Goal: Transaction & Acquisition: Purchase product/service

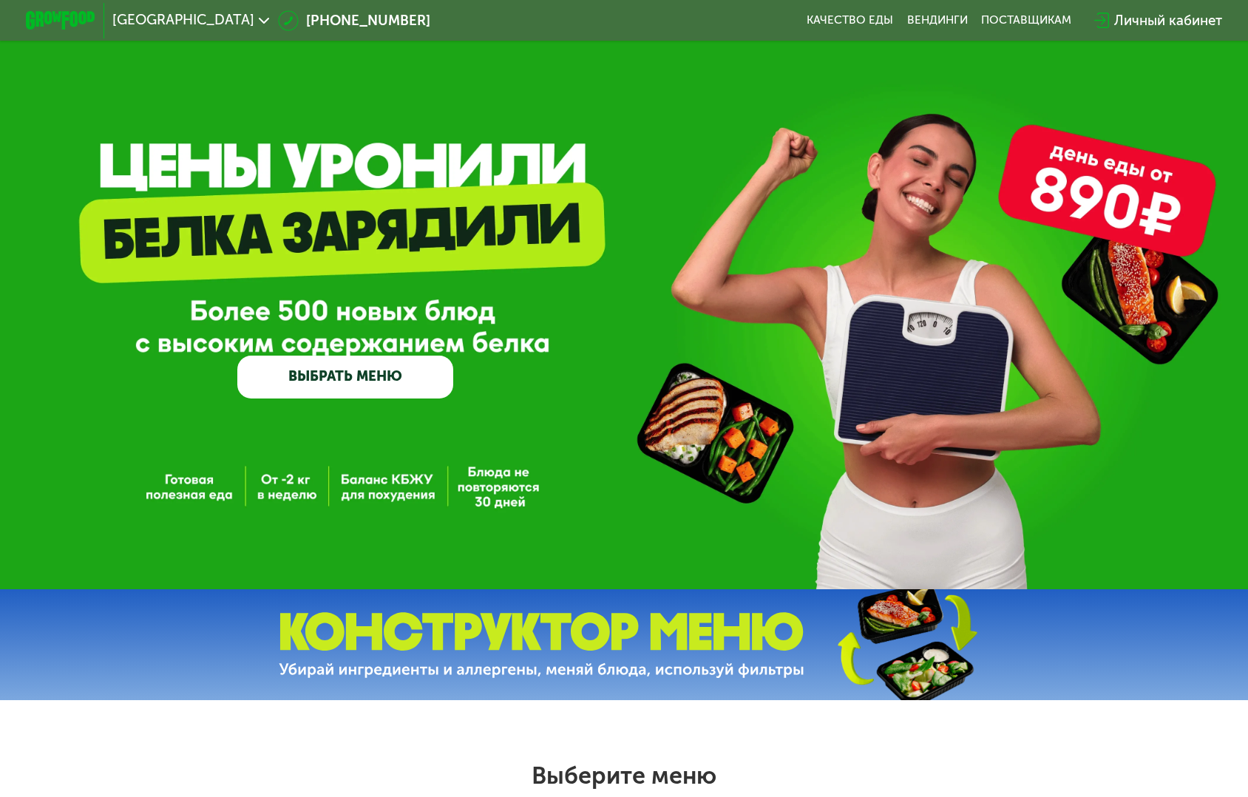
click at [367, 374] on link "ВЫБРАТЬ МЕНЮ" at bounding box center [345, 378] width 216 height 44
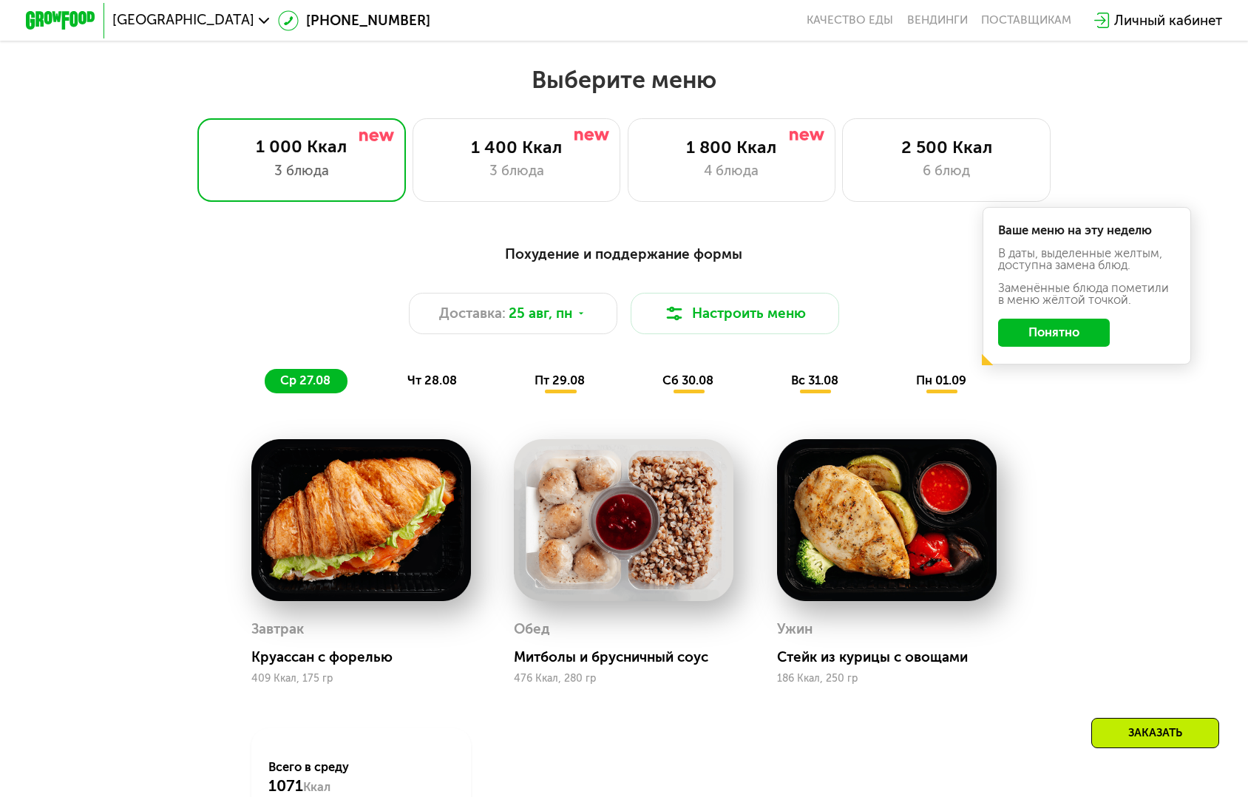
scroll to position [723, 0]
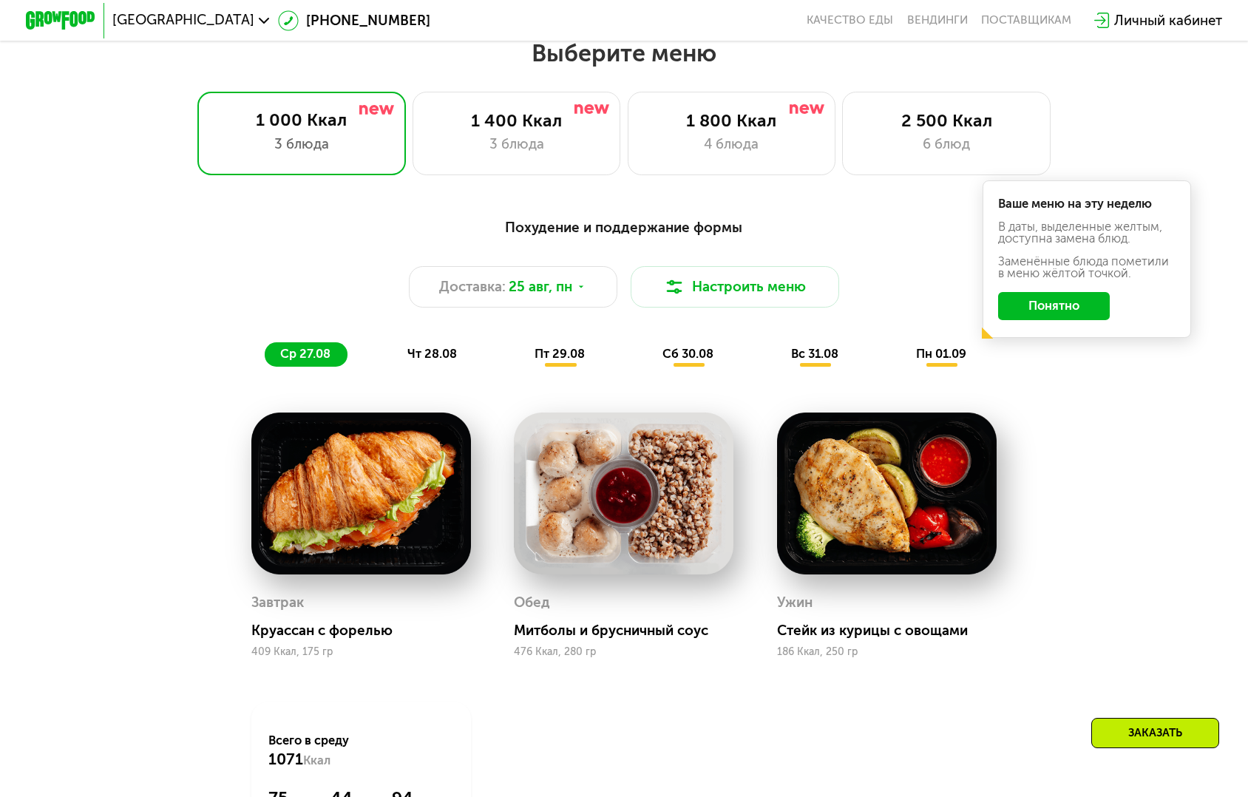
click at [998, 292] on button "Понятно" at bounding box center [1054, 306] width 112 height 28
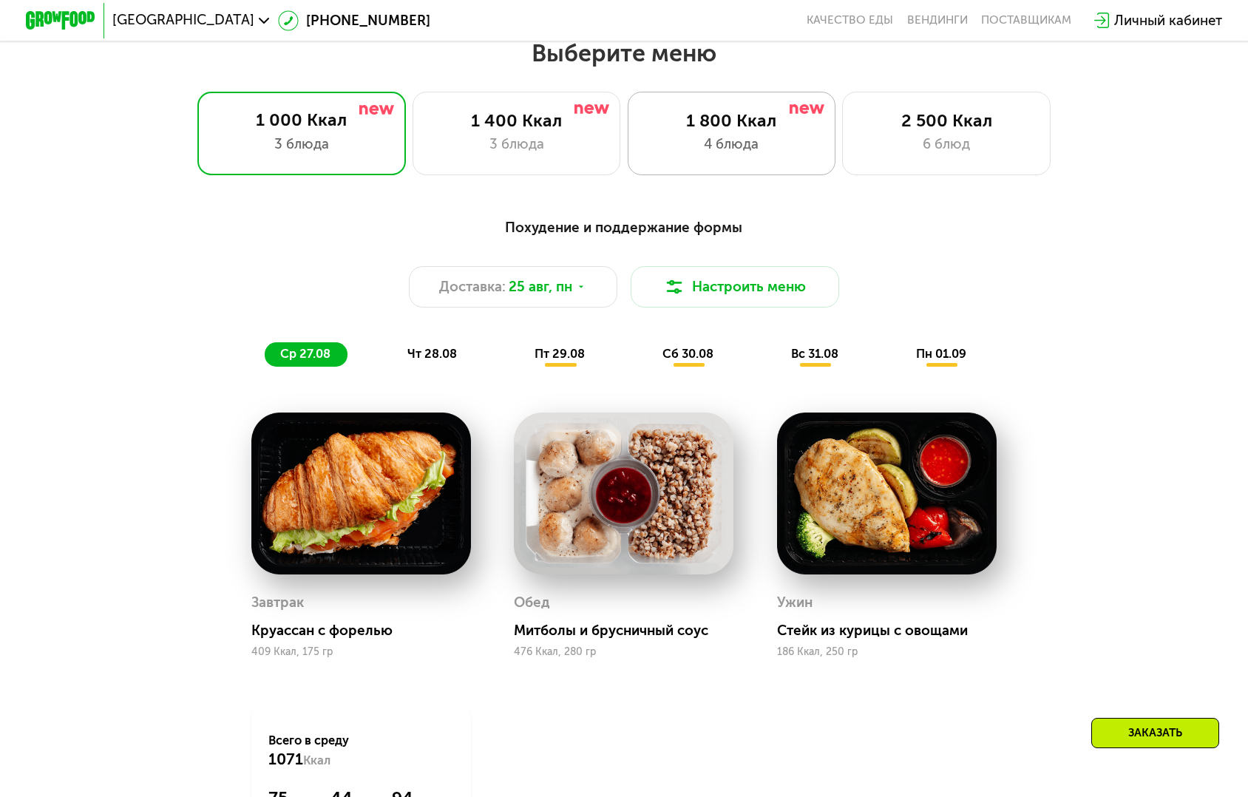
click at [756, 134] on div "4 блюда" at bounding box center [732, 144] width 172 height 21
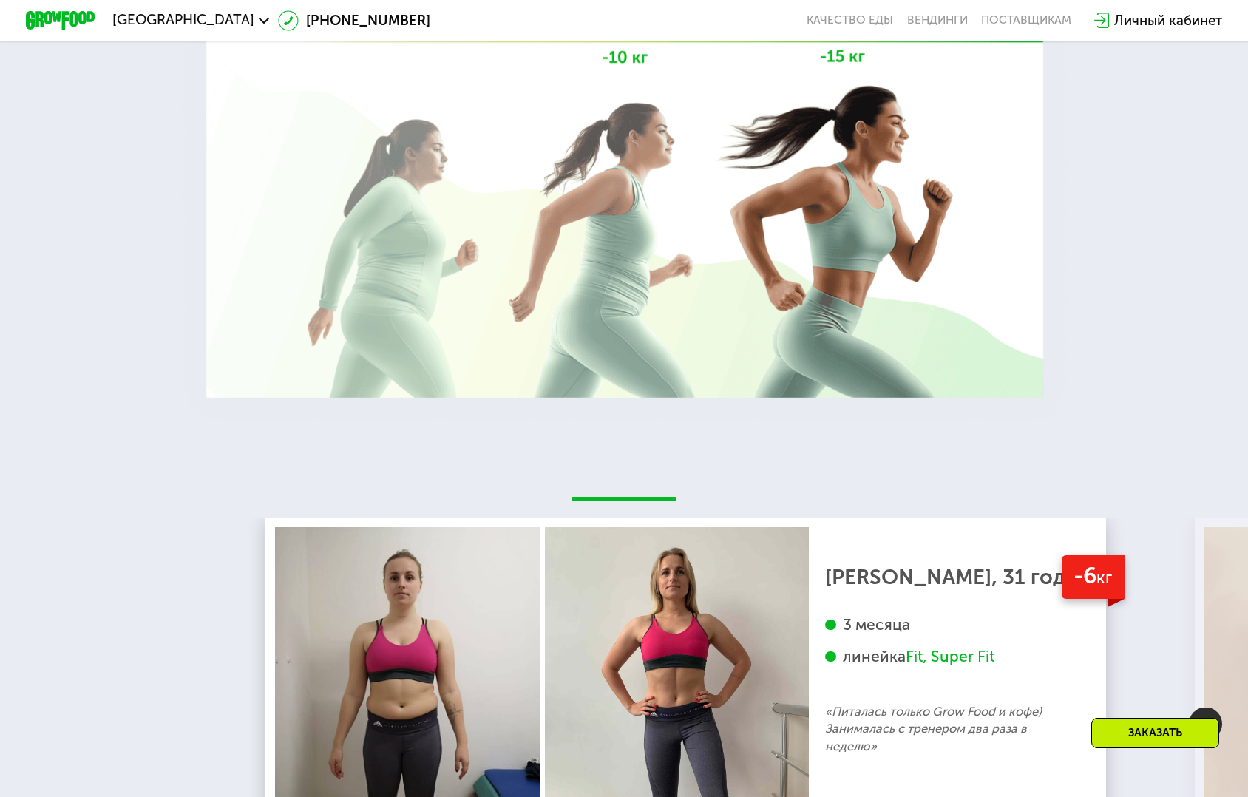
scroll to position [2609, 0]
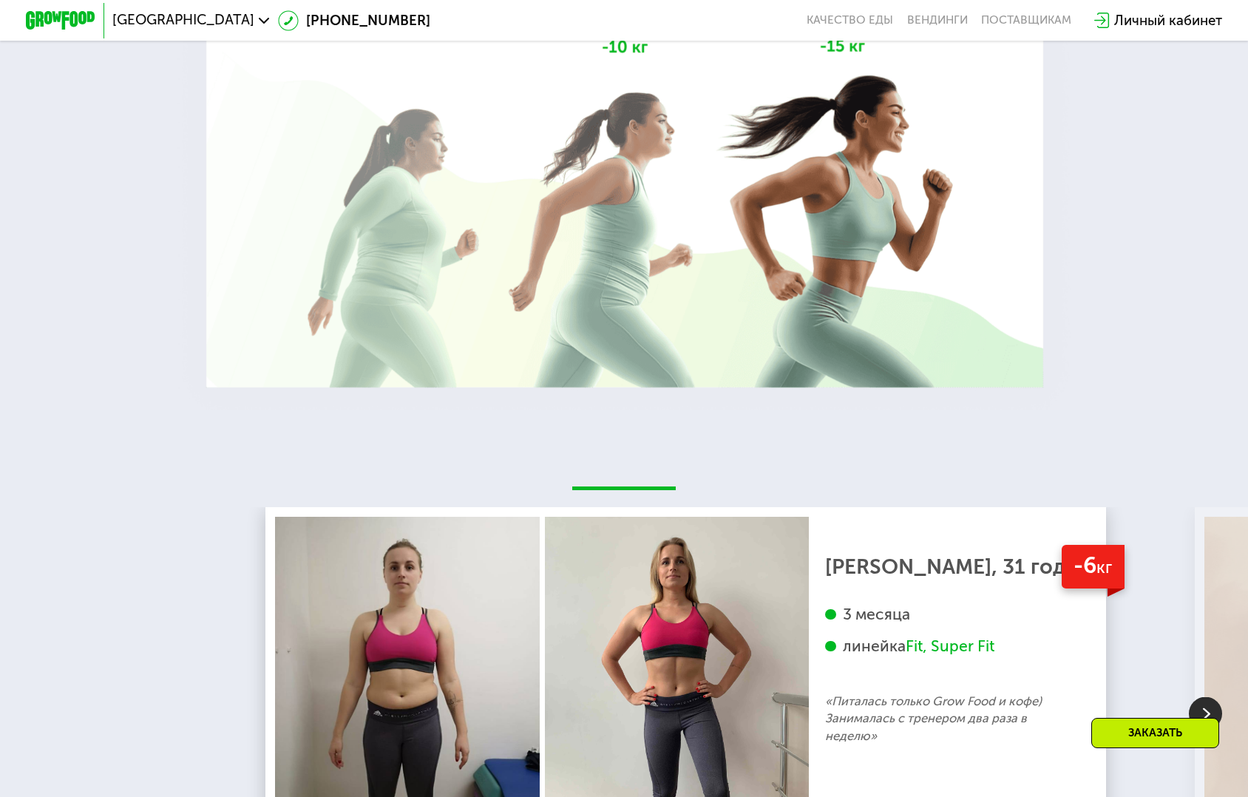
click at [1214, 697] on img at bounding box center [1205, 713] width 33 height 33
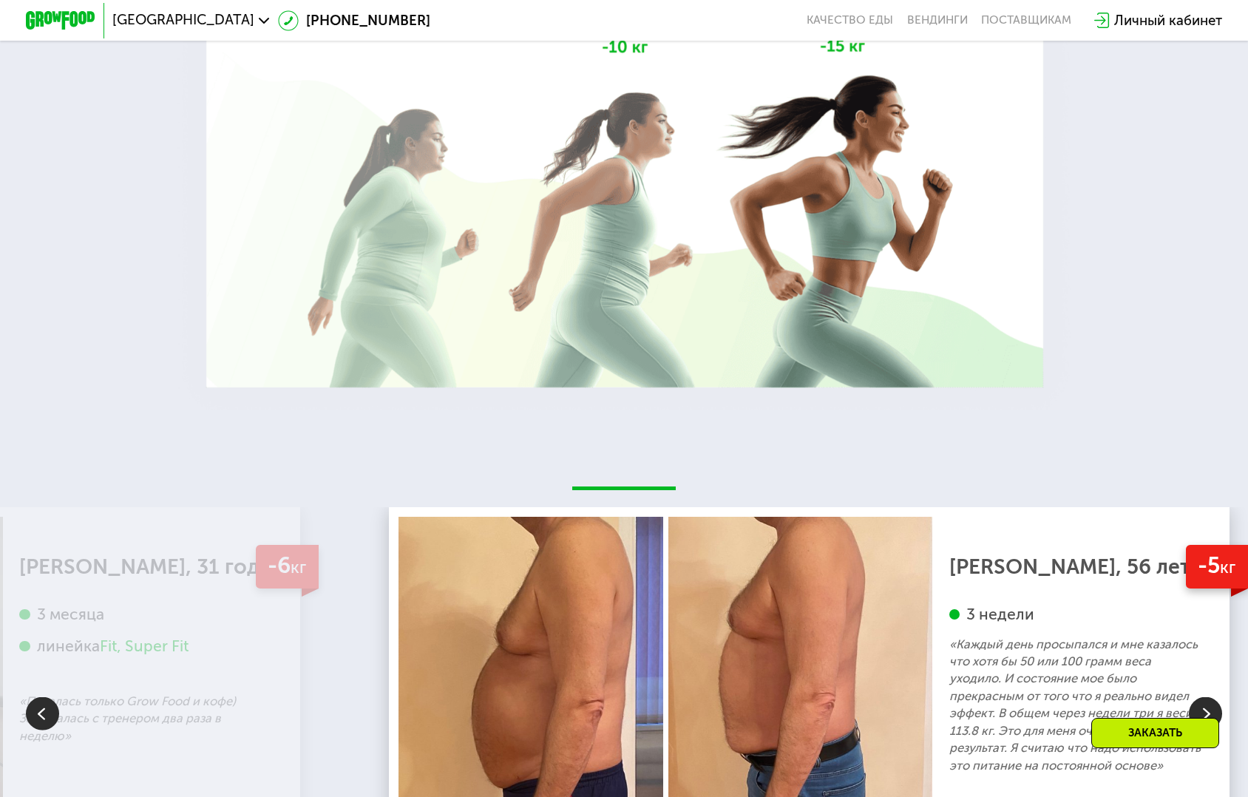
click at [1204, 697] on img at bounding box center [1205, 713] width 33 height 33
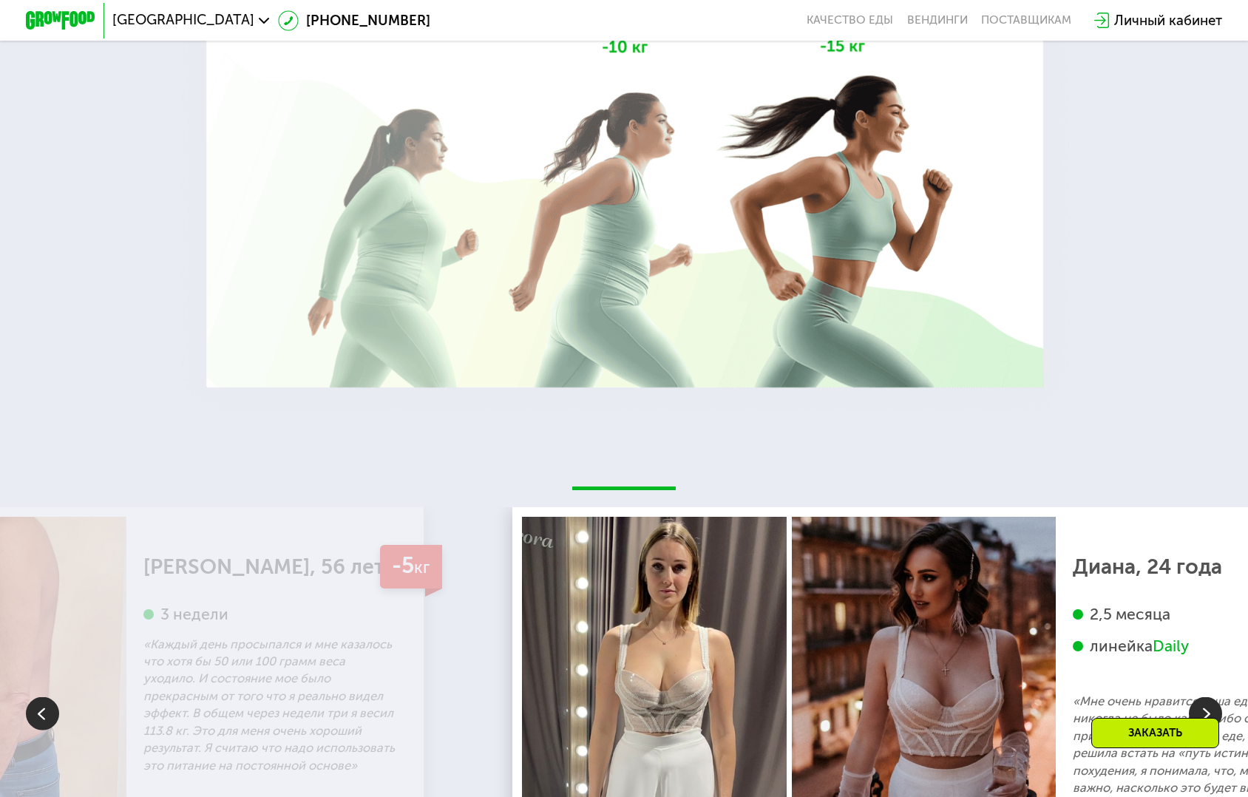
click at [1208, 697] on img at bounding box center [1205, 713] width 33 height 33
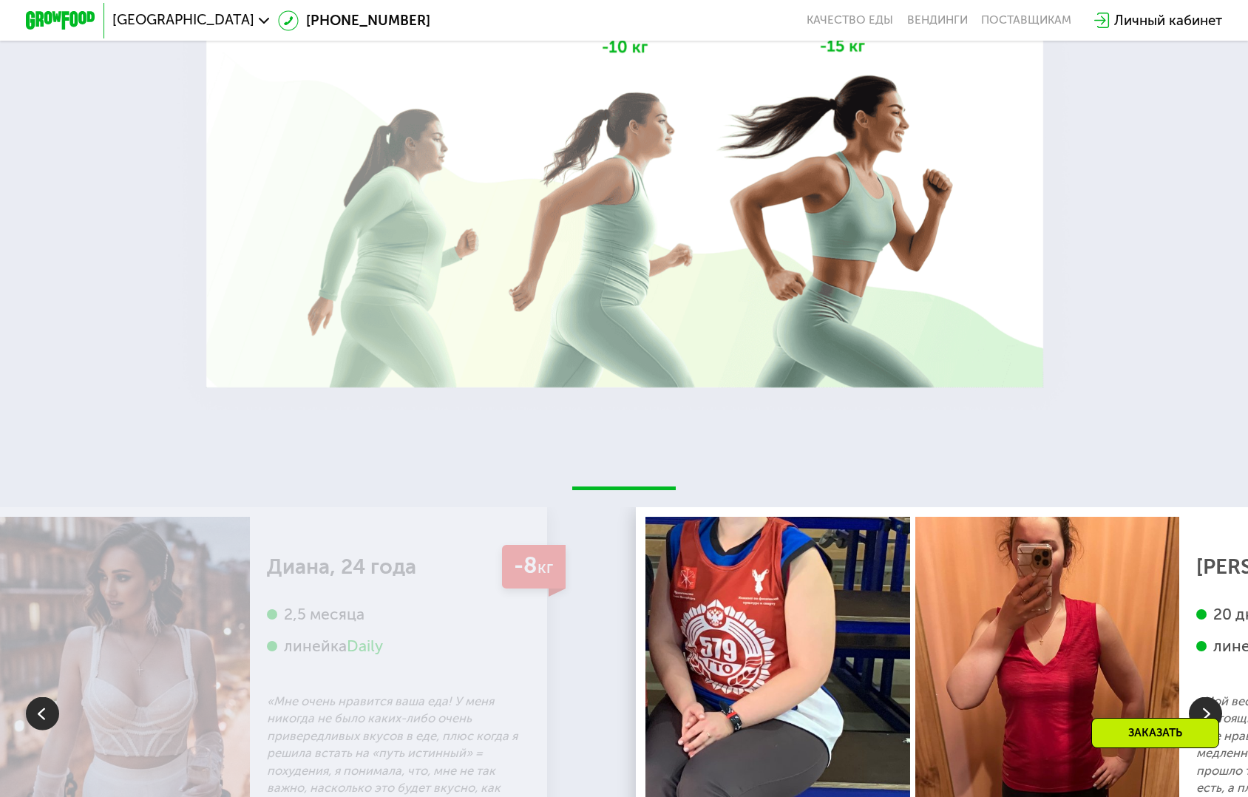
click at [1208, 697] on img at bounding box center [1205, 713] width 33 height 33
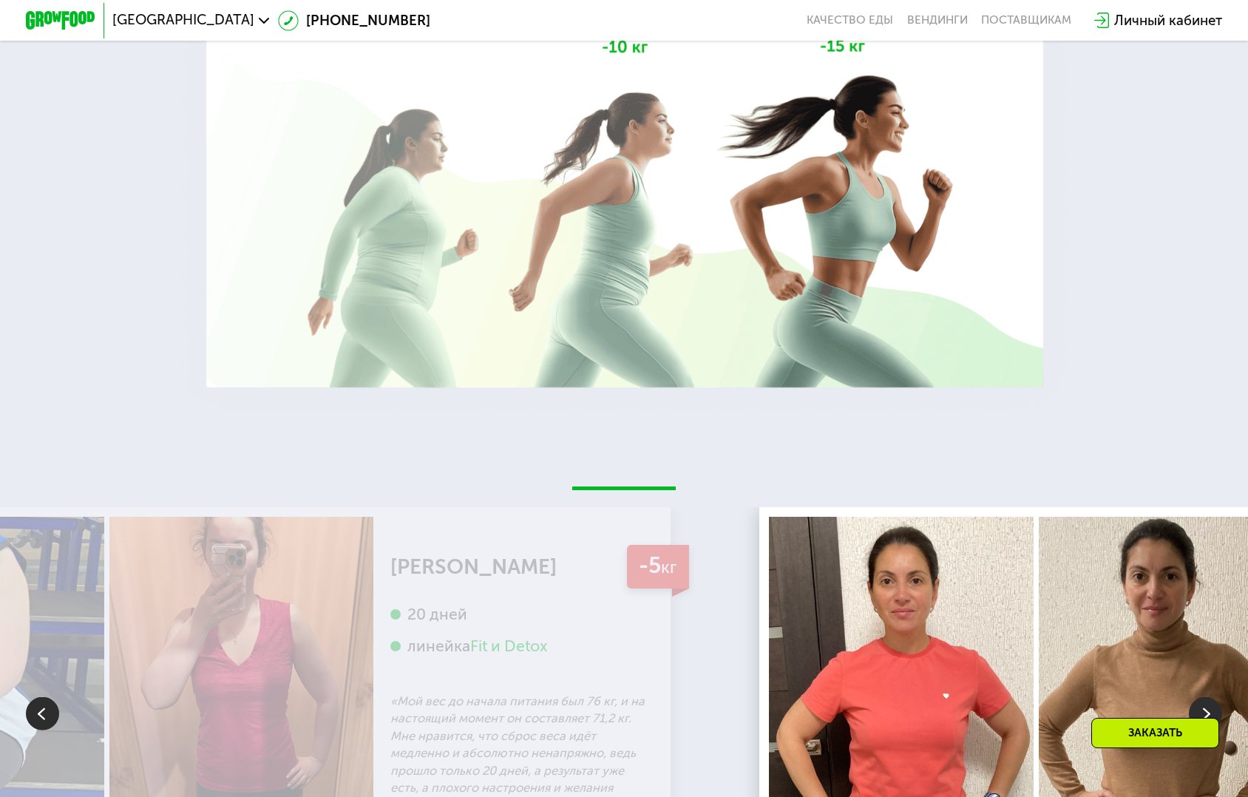
click at [1209, 697] on img at bounding box center [1205, 713] width 33 height 33
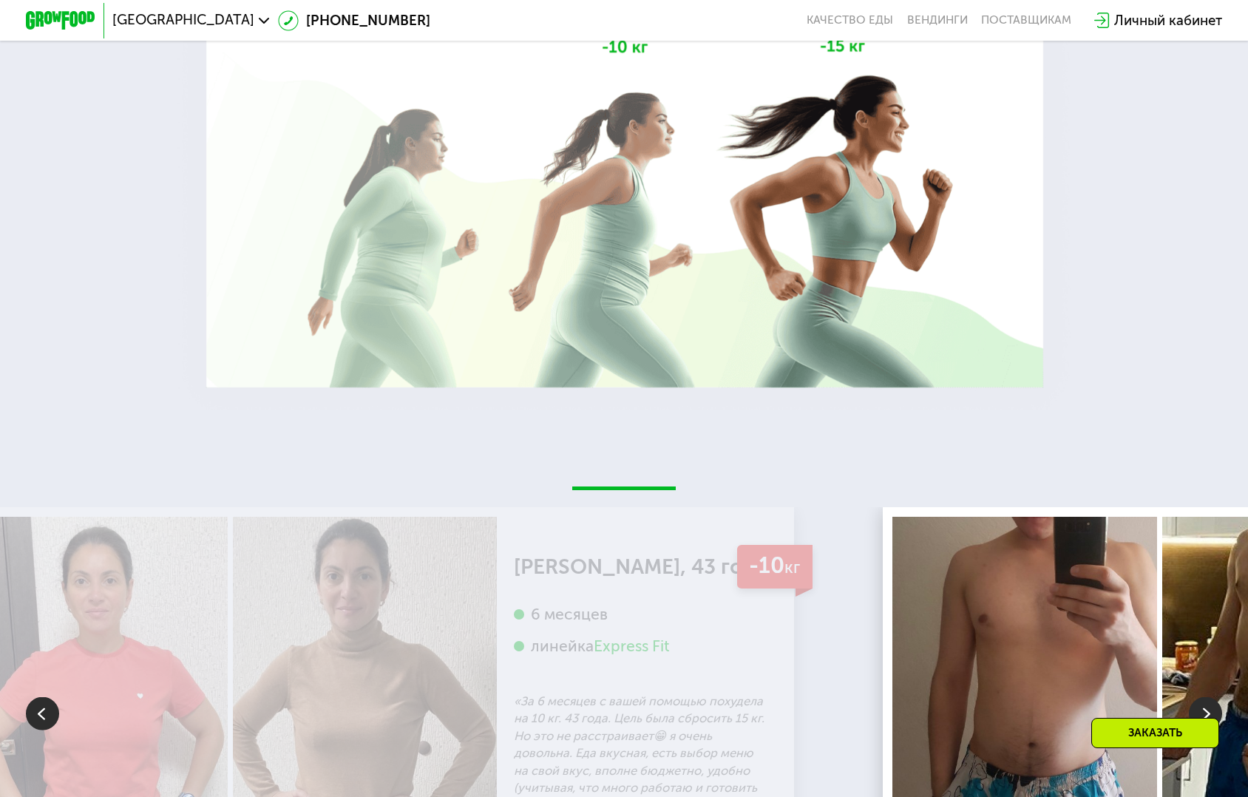
click at [1211, 697] on img at bounding box center [1205, 713] width 33 height 33
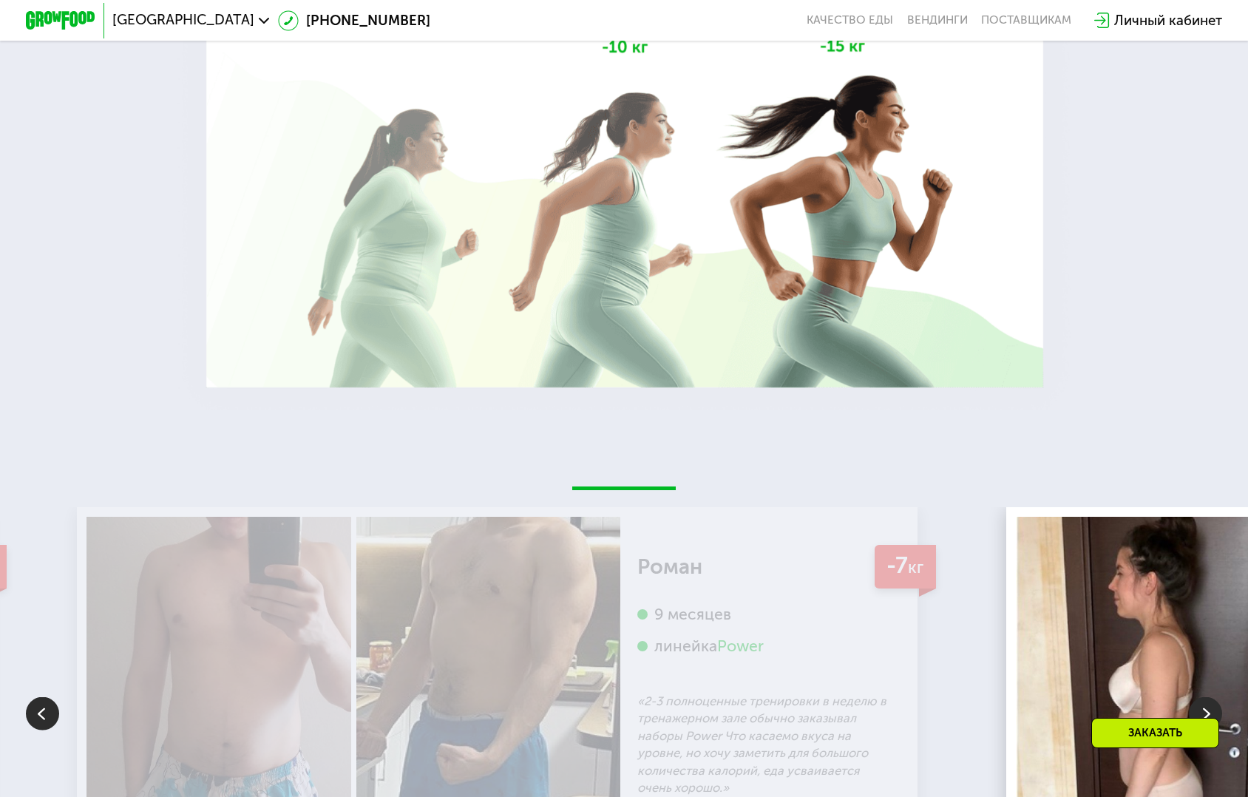
click at [1211, 697] on img at bounding box center [1205, 713] width 33 height 33
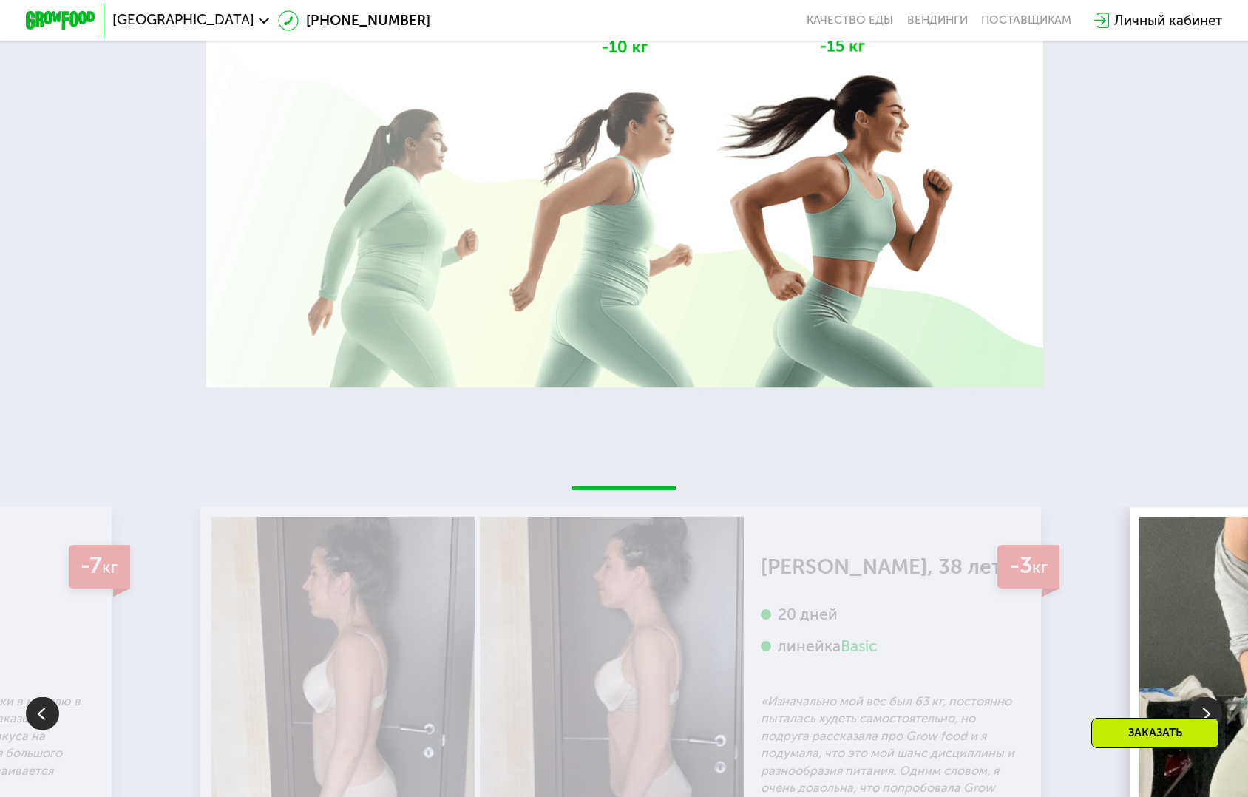
click at [1211, 697] on img at bounding box center [1205, 713] width 33 height 33
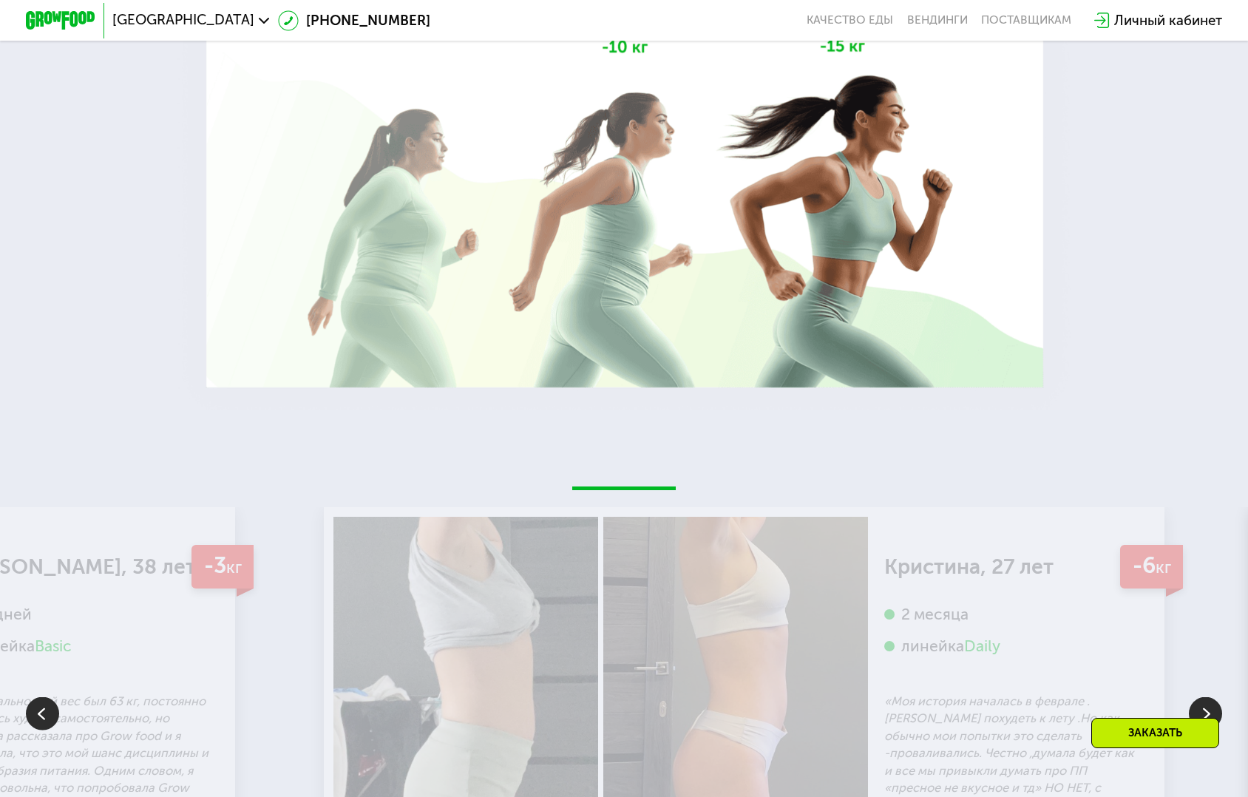
click at [1211, 697] on img at bounding box center [1205, 713] width 33 height 33
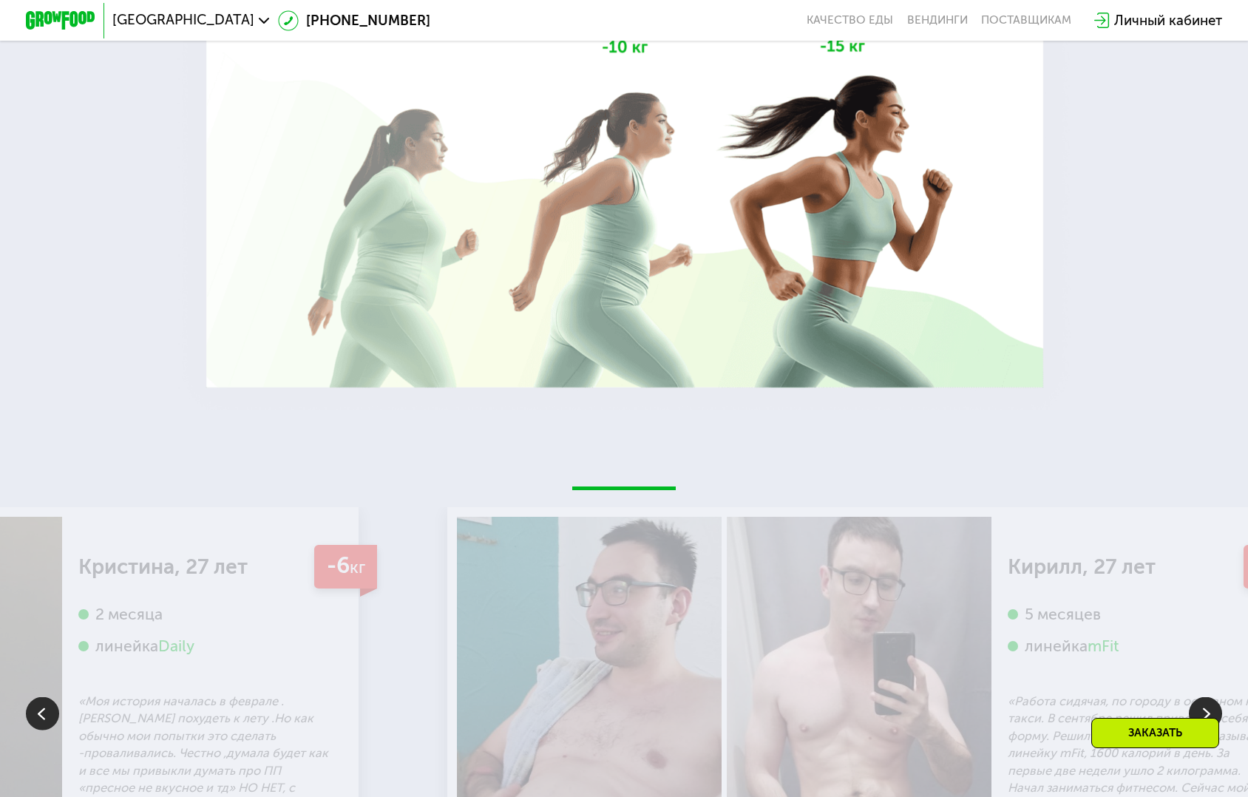
click at [1205, 697] on img at bounding box center [1205, 713] width 33 height 33
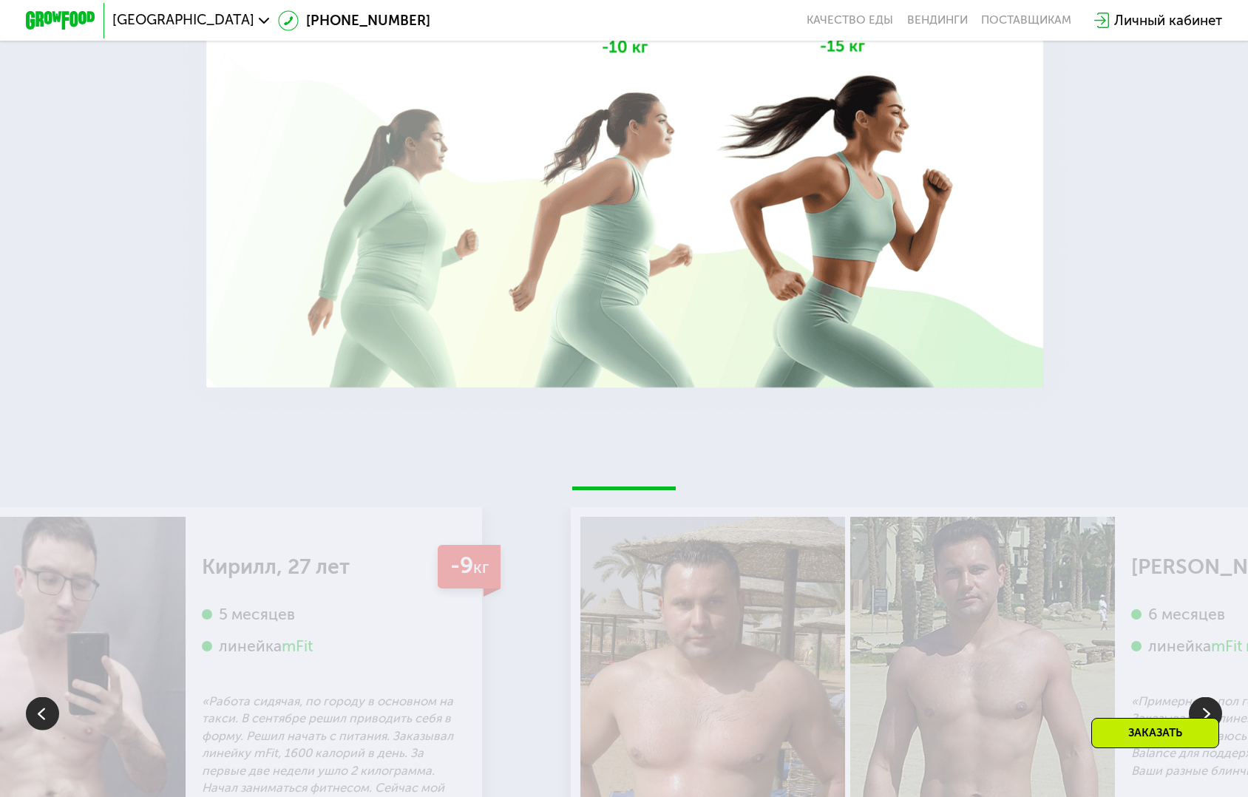
click at [1205, 697] on img at bounding box center [1205, 713] width 33 height 33
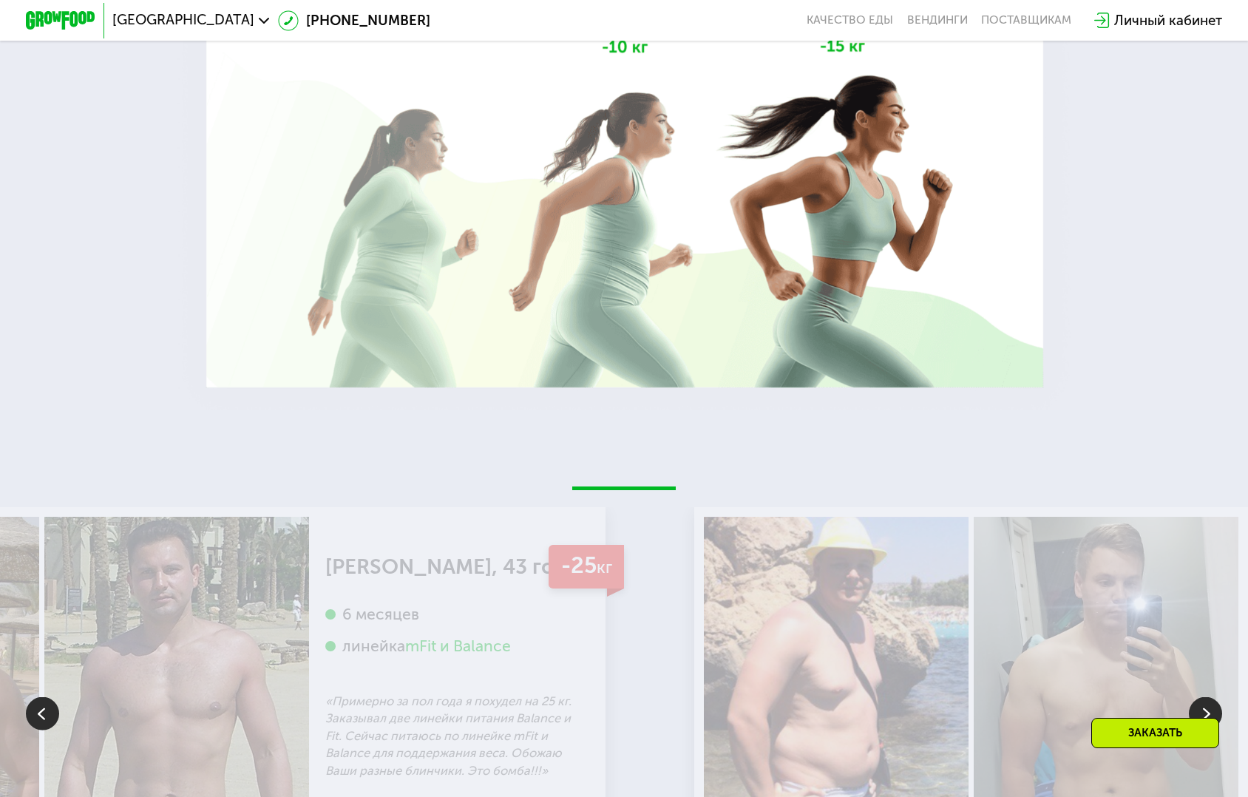
click at [1205, 697] on img at bounding box center [1205, 713] width 33 height 33
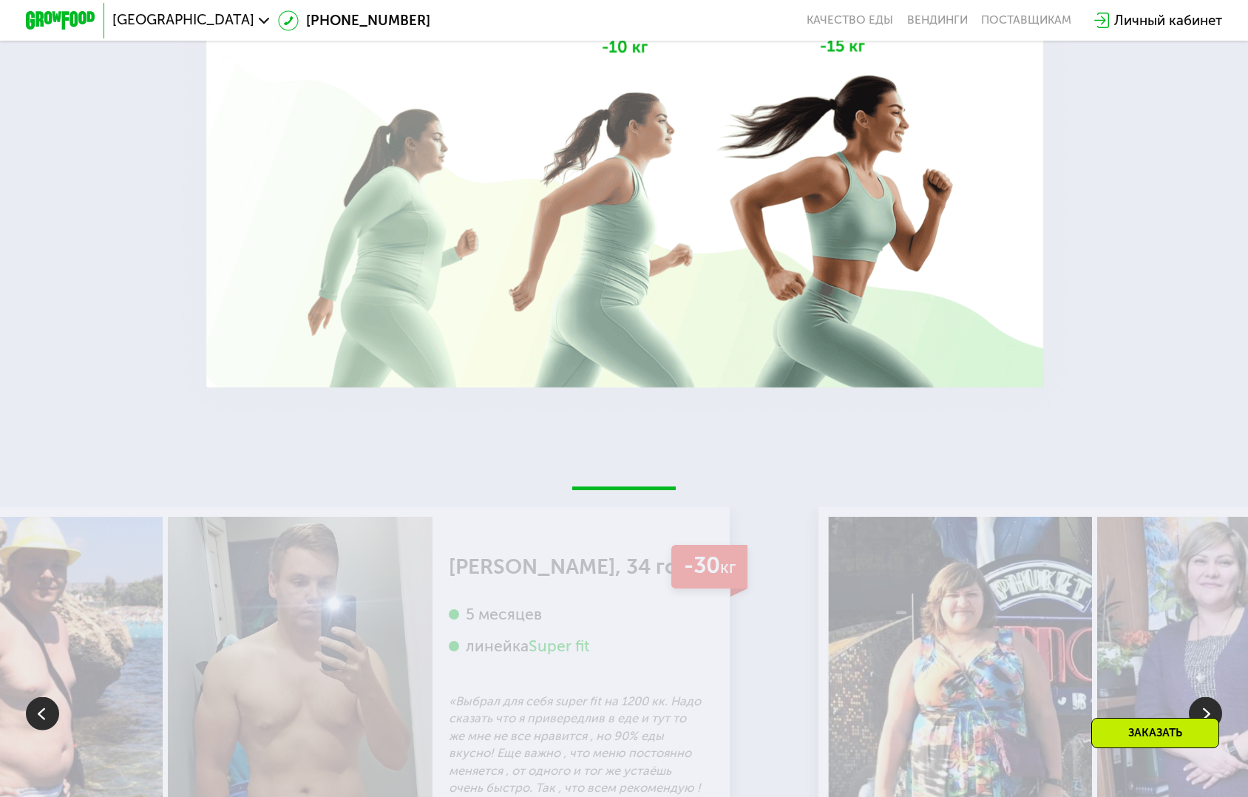
click at [1205, 697] on img at bounding box center [1205, 713] width 33 height 33
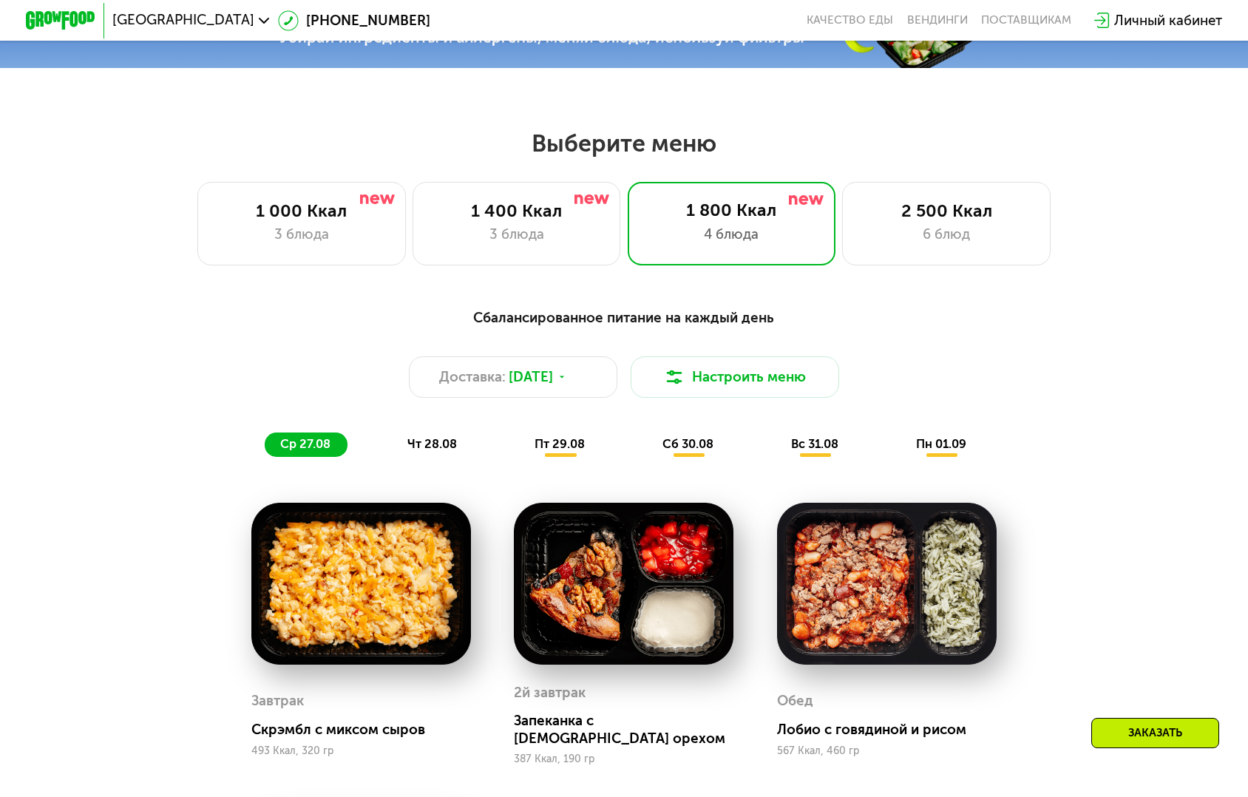
scroll to position [612, 0]
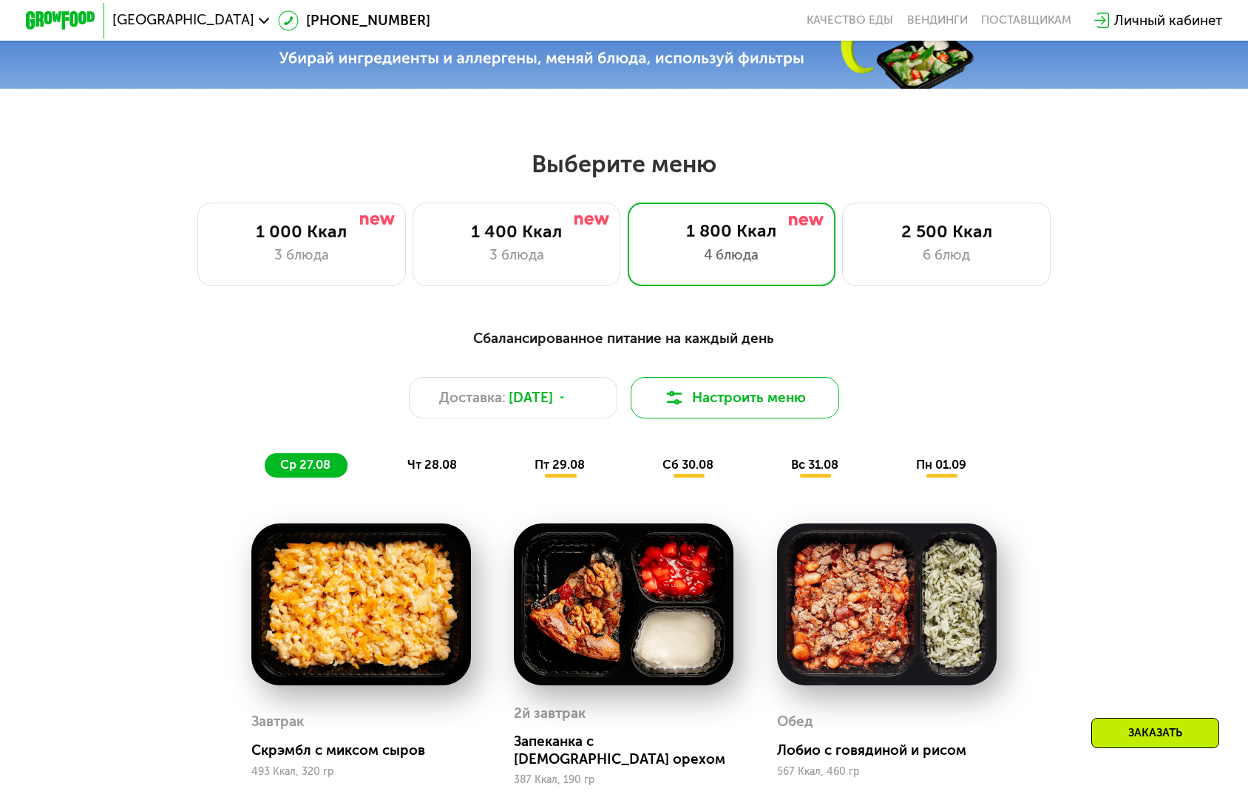
click at [739, 377] on button "Настроить меню" at bounding box center [735, 397] width 208 height 41
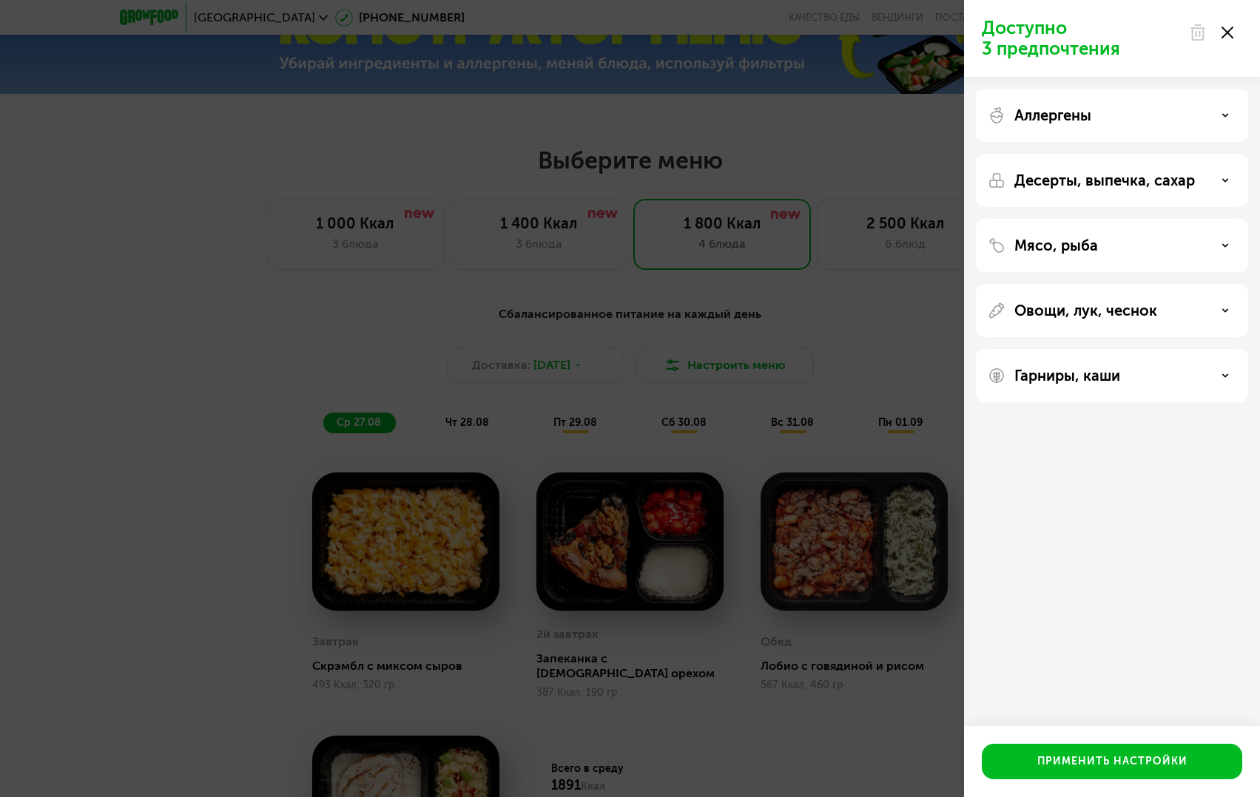
click at [1100, 112] on div "Аллергены" at bounding box center [1111, 116] width 249 height 18
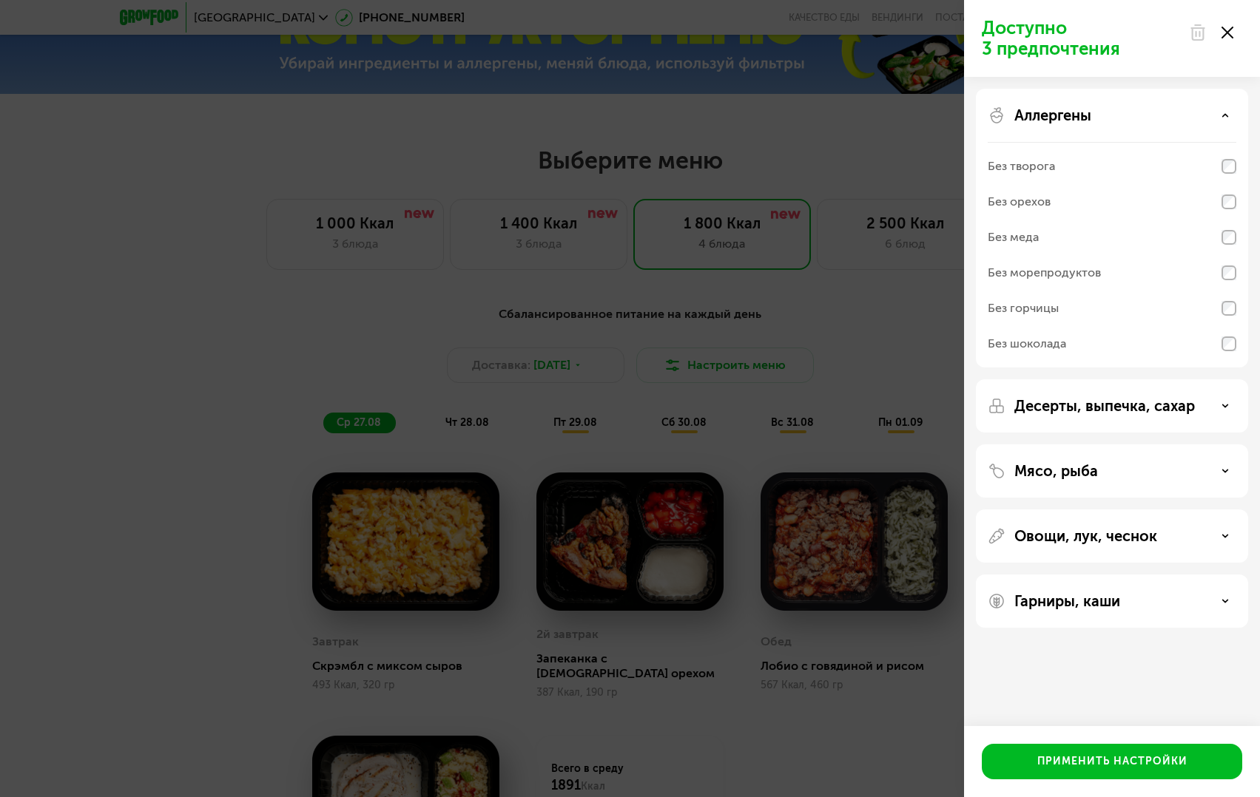
click at [1140, 414] on p "Десерты, выпечка, сахар" at bounding box center [1104, 406] width 180 height 18
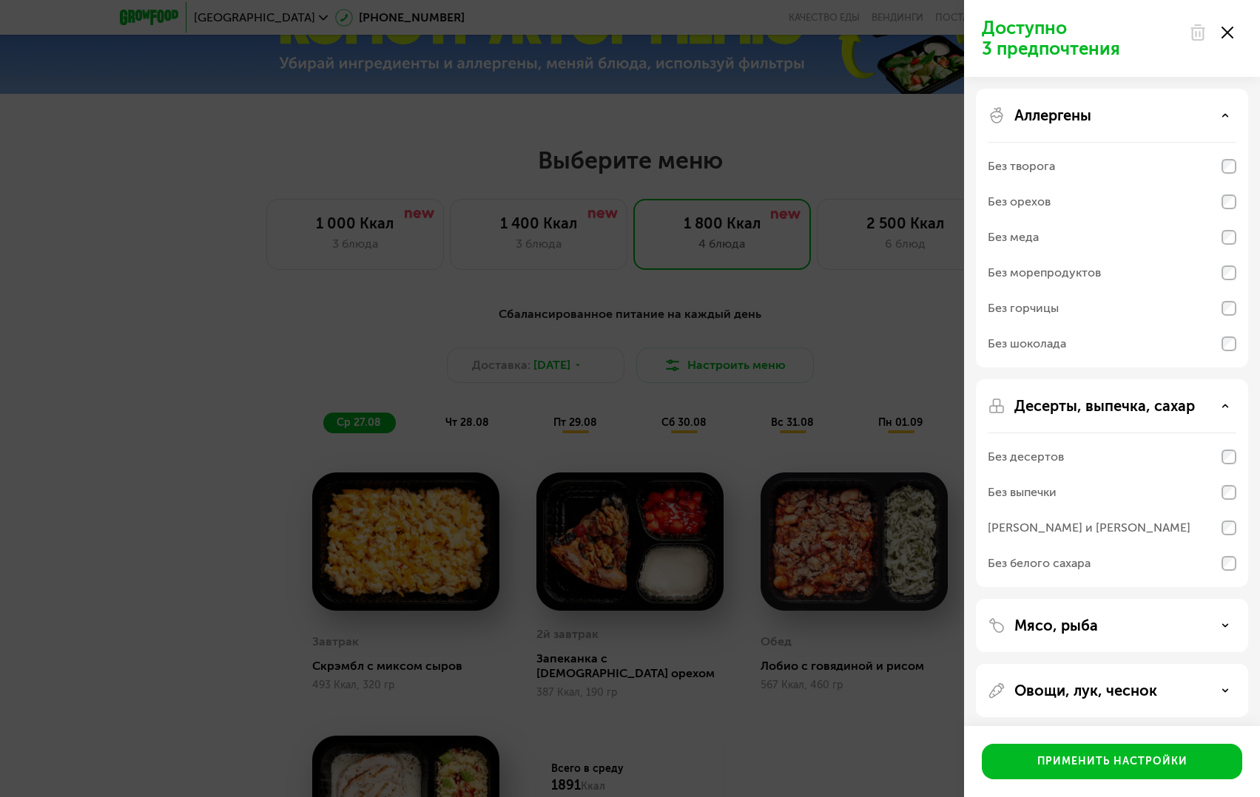
click at [856, 347] on div "Доступно 3 предпочтения Аллергены Без творога Без орехов Без меда Без морепроду…" at bounding box center [630, 398] width 1260 height 797
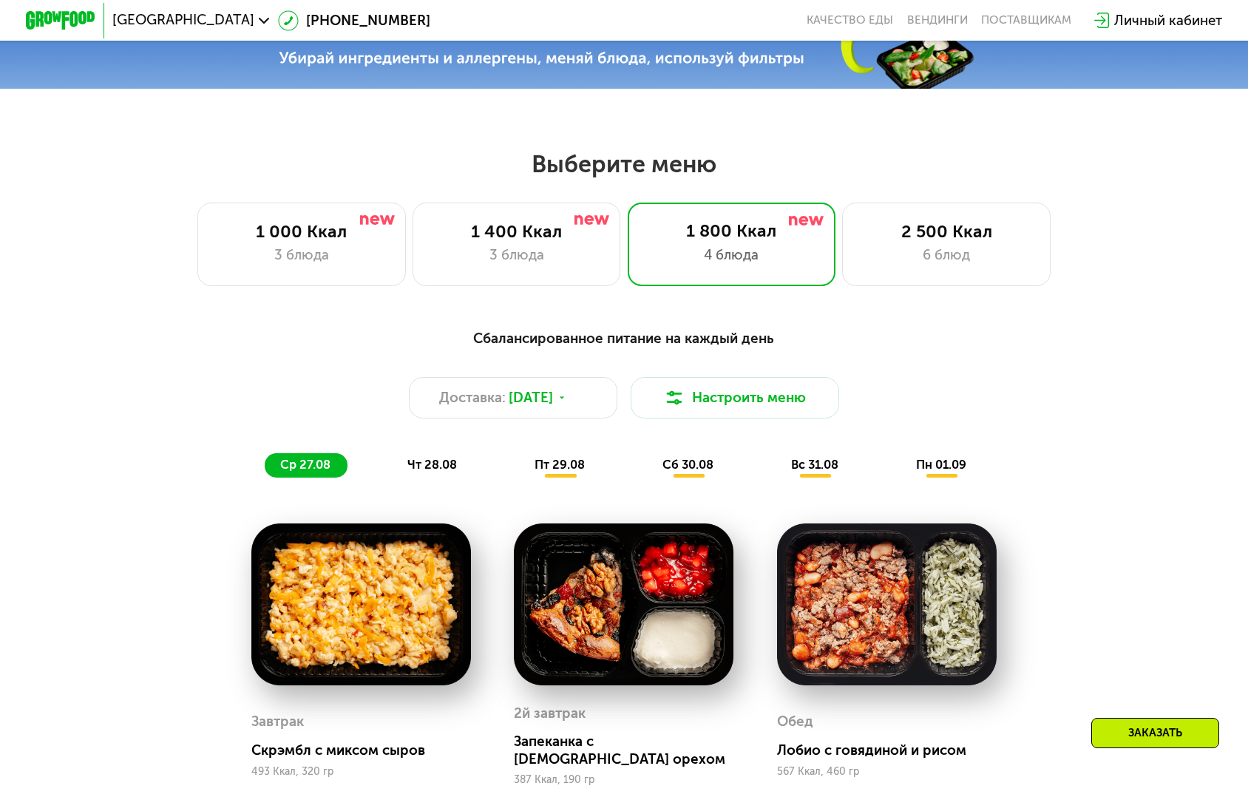
click at [1113, 740] on div "Заказать" at bounding box center [1156, 733] width 128 height 30
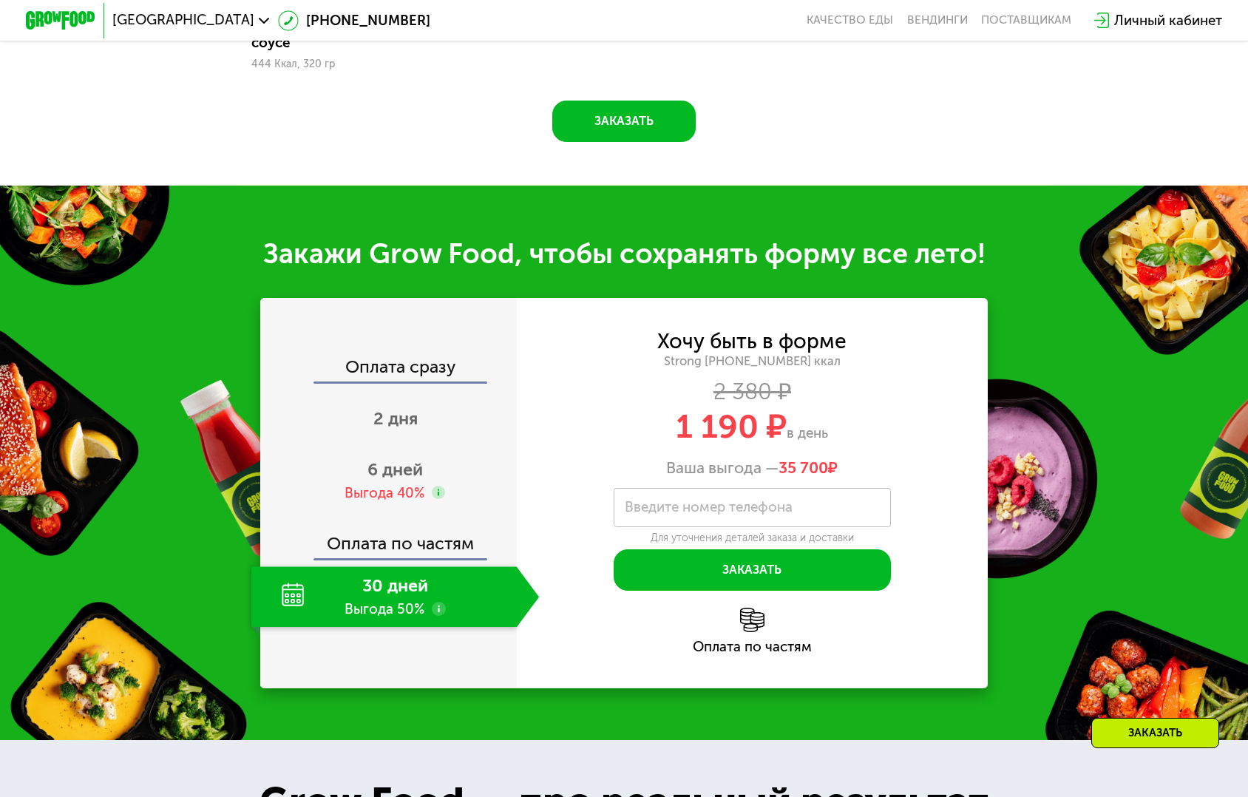
scroll to position [1642, 0]
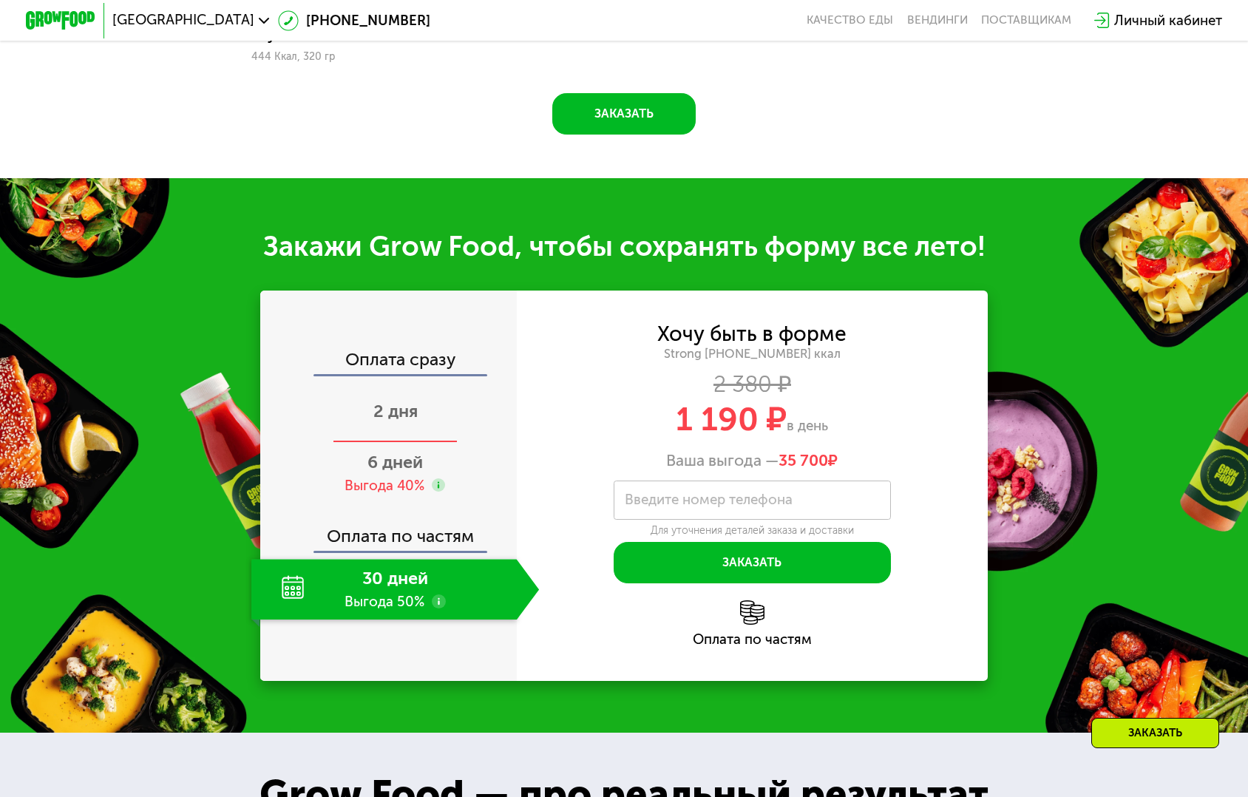
click at [418, 401] on span "2 дня" at bounding box center [396, 411] width 44 height 21
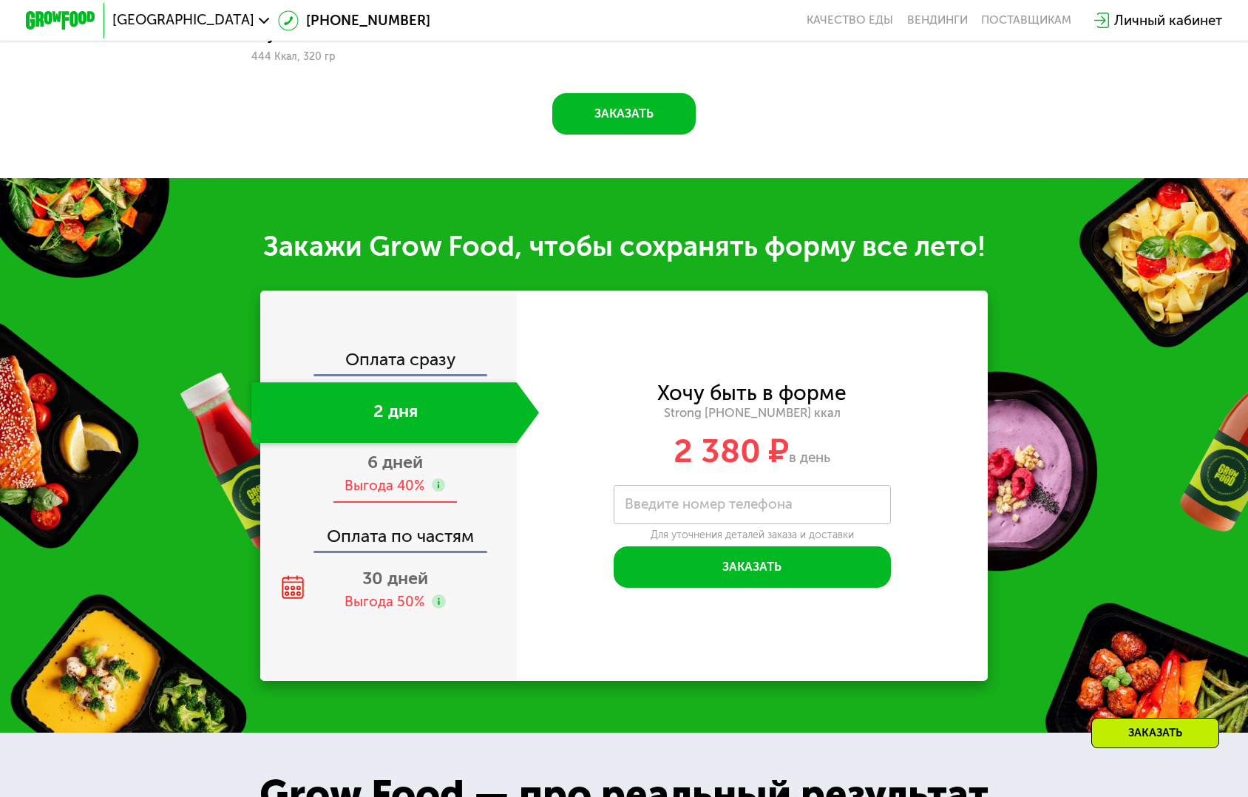
click at [423, 452] on span "6 дней" at bounding box center [395, 462] width 55 height 21
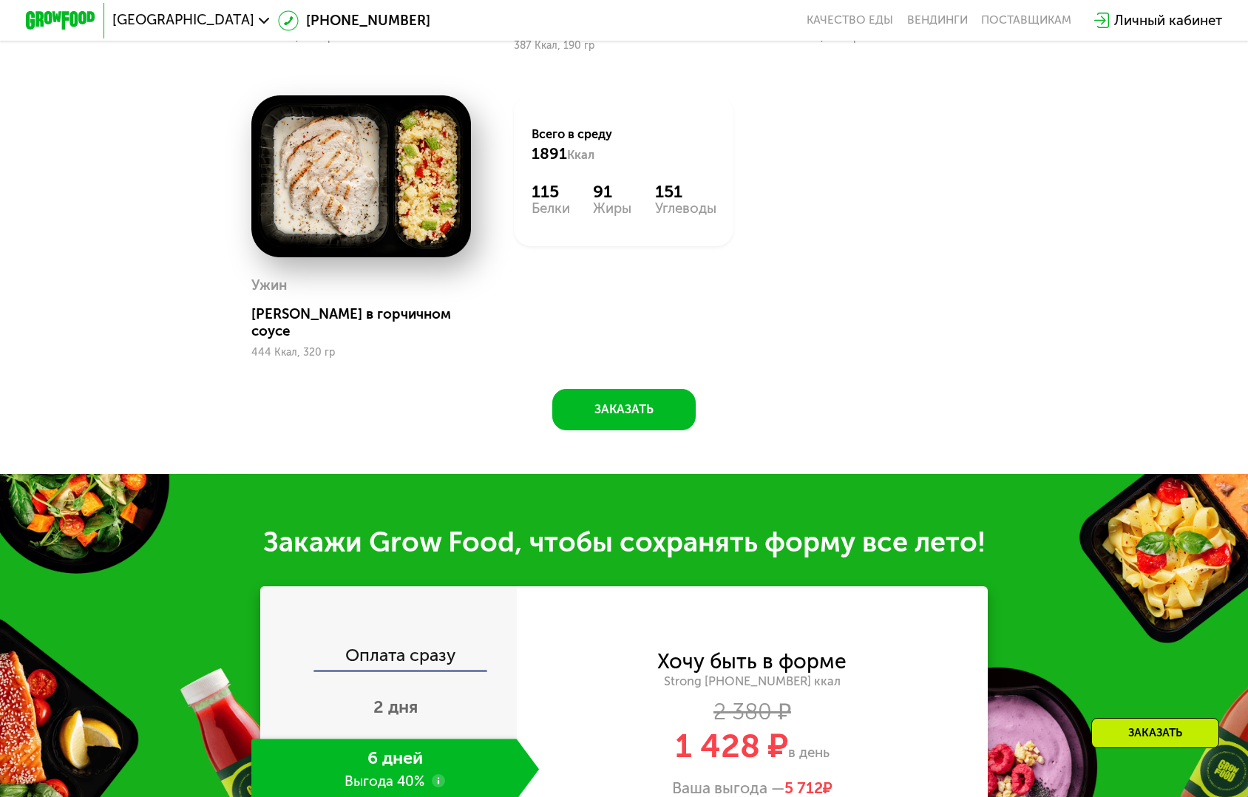
click at [1159, 729] on div "Заказать" at bounding box center [1156, 733] width 128 height 30
